Goal: Task Accomplishment & Management: Use online tool/utility

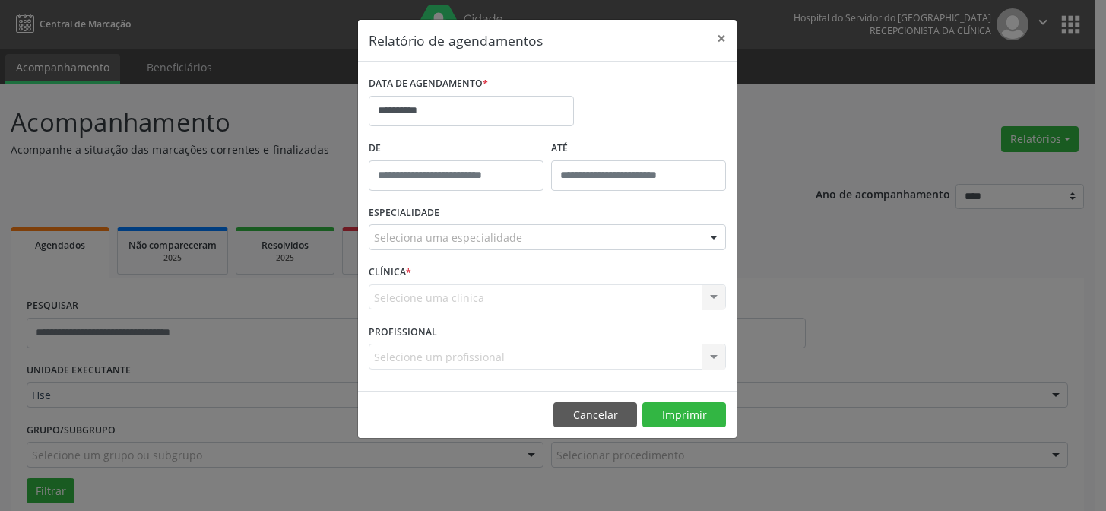
click at [452, 310] on div "CLÍNICA * Selecione uma clínica Nenhum resultado encontrado para: " " Não há ne…" at bounding box center [547, 290] width 365 height 59
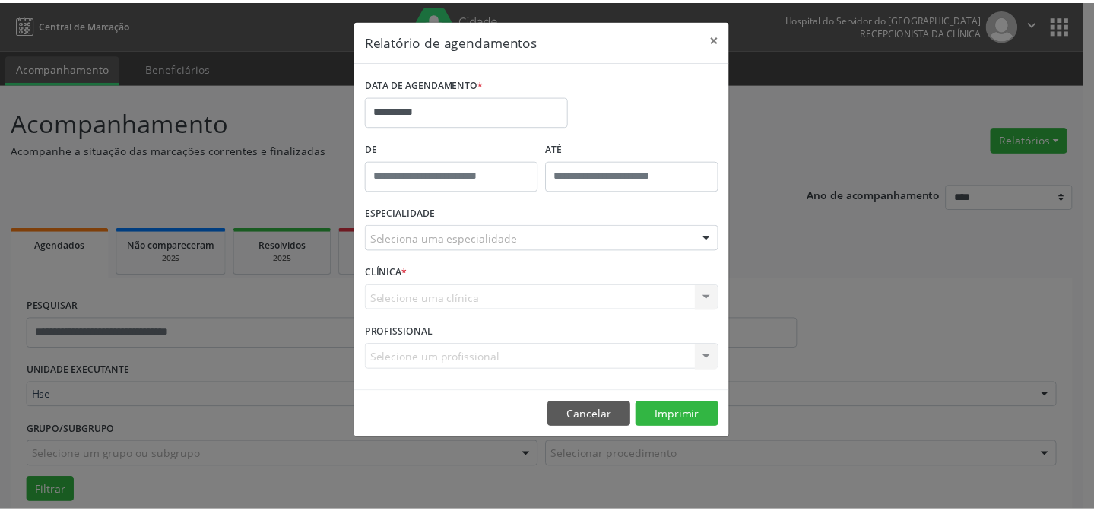
scroll to position [103, 0]
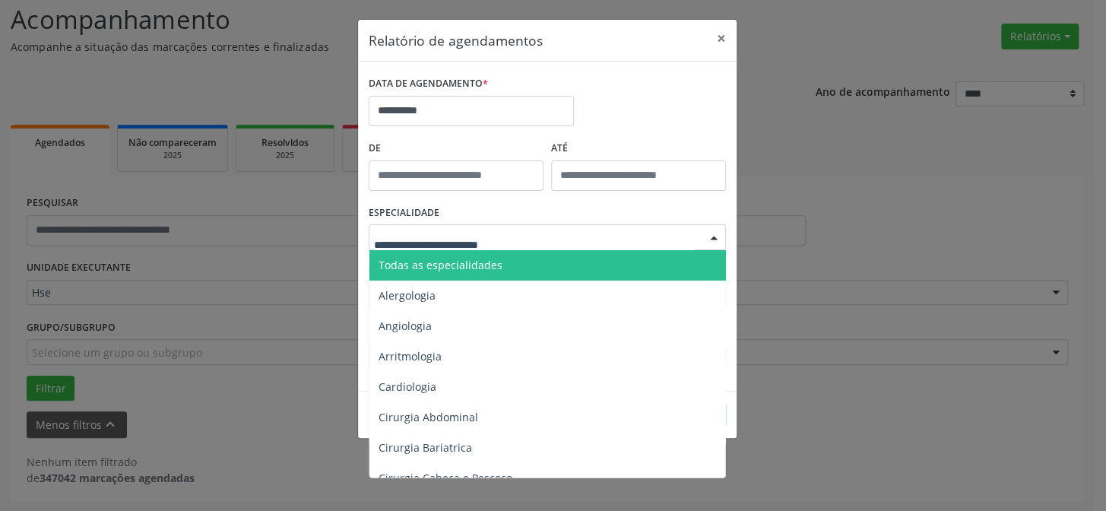
click at [504, 268] on span "Todas as especialidades" at bounding box center [548, 265] width 358 height 30
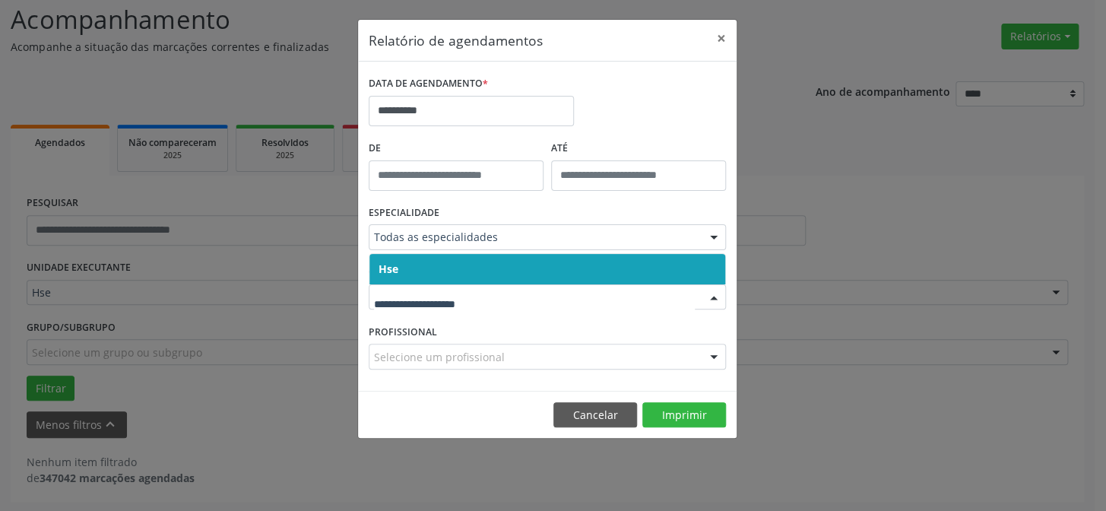
click at [589, 261] on span "Hse" at bounding box center [547, 269] width 356 height 30
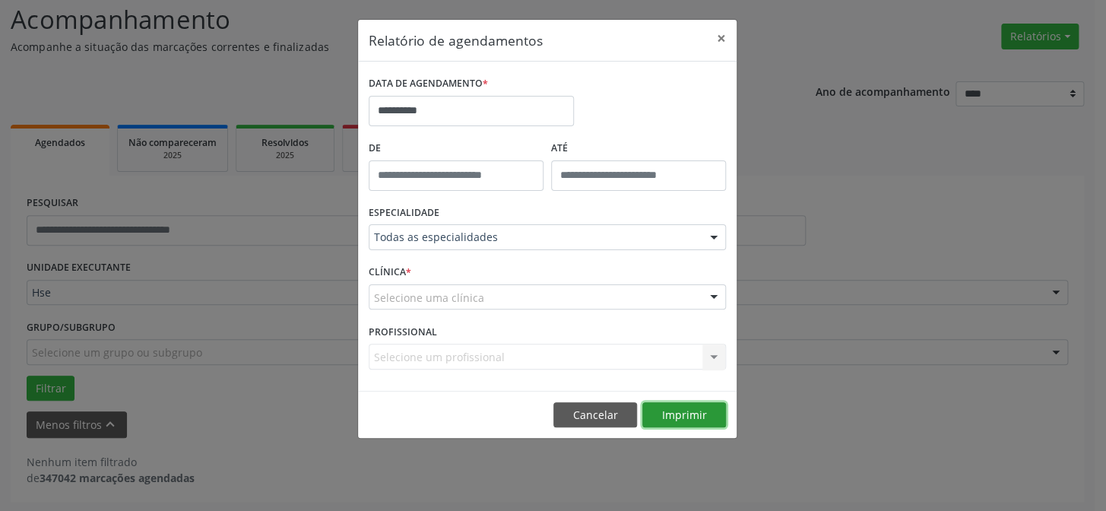
click at [672, 414] on button "Imprimir" at bounding box center [684, 415] width 84 height 26
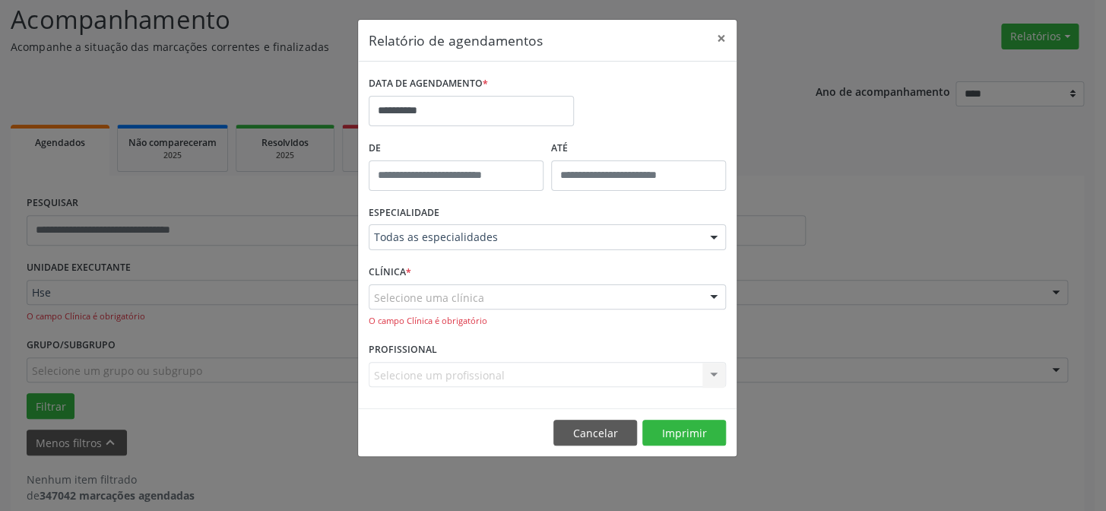
click at [620, 294] on div "Selecione uma clínica" at bounding box center [547, 297] width 357 height 26
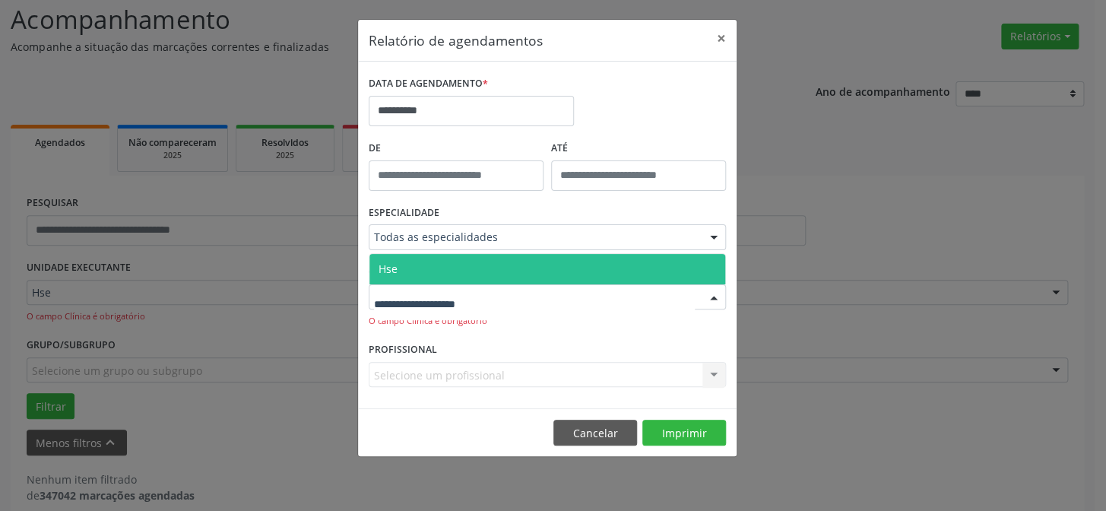
click at [569, 266] on span "Hse" at bounding box center [547, 269] width 356 height 30
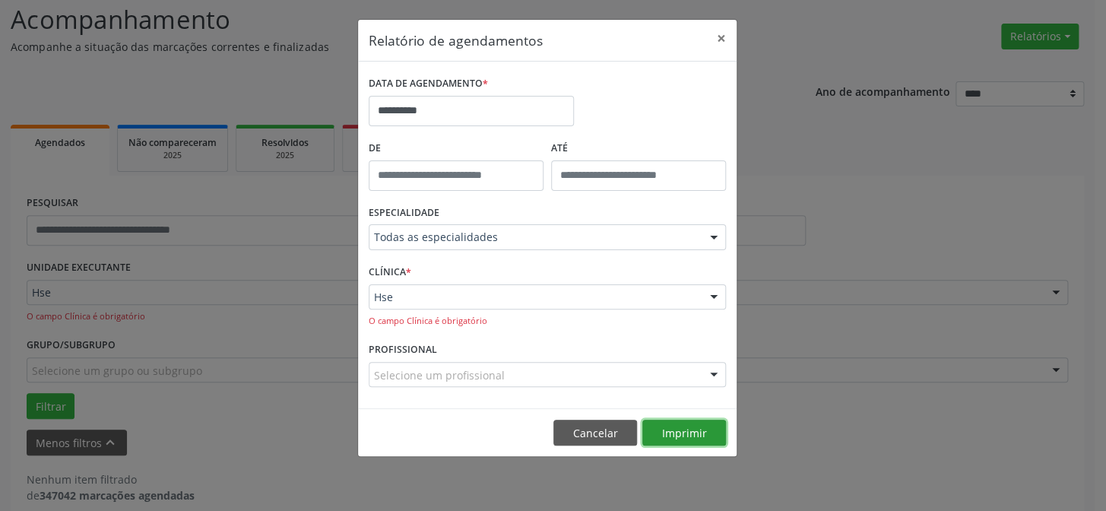
click at [677, 430] on button "Imprimir" at bounding box center [684, 433] width 84 height 26
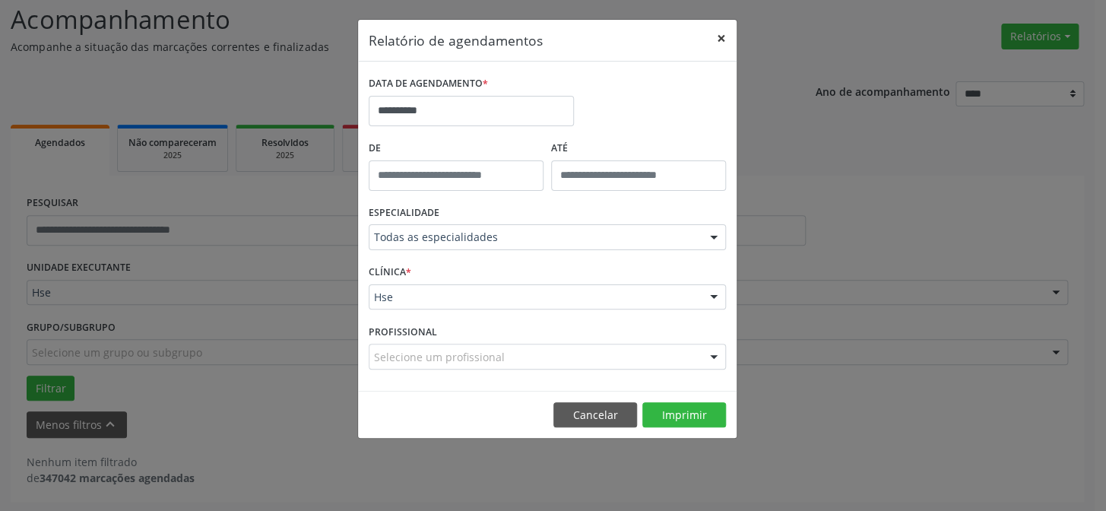
click at [716, 38] on button "×" at bounding box center [721, 38] width 30 height 37
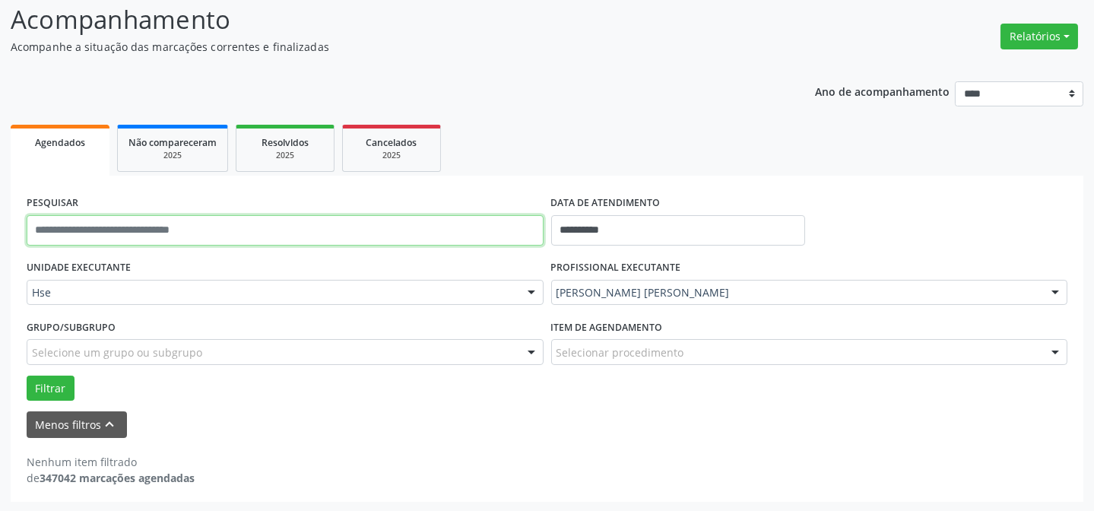
click at [249, 228] on input "text" at bounding box center [285, 230] width 517 height 30
type input "**********"
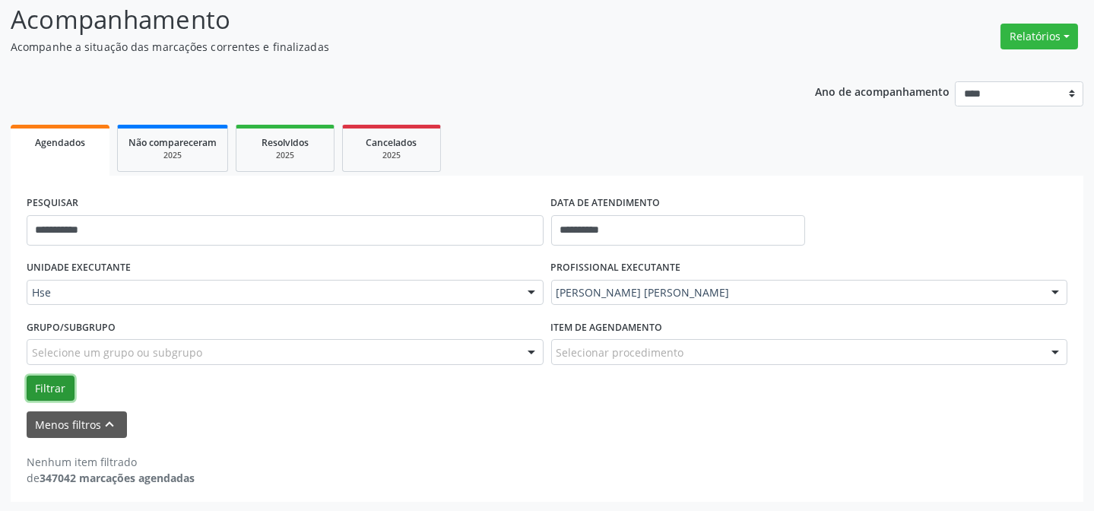
click at [43, 379] on button "Filtrar" at bounding box center [51, 389] width 48 height 26
